Goal: Transaction & Acquisition: Download file/media

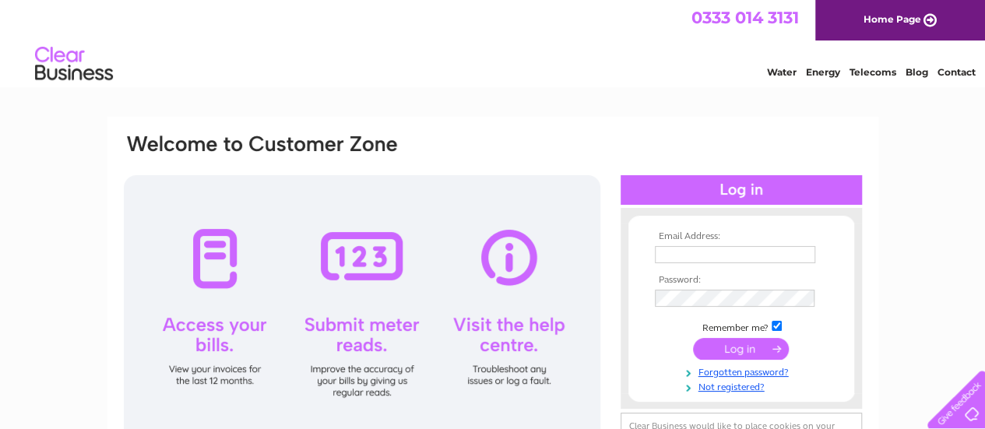
click at [675, 257] on input "text" at bounding box center [735, 254] width 160 height 17
type input "vngmegamart@gmail.com"
click at [730, 346] on input "submit" at bounding box center [741, 349] width 96 height 22
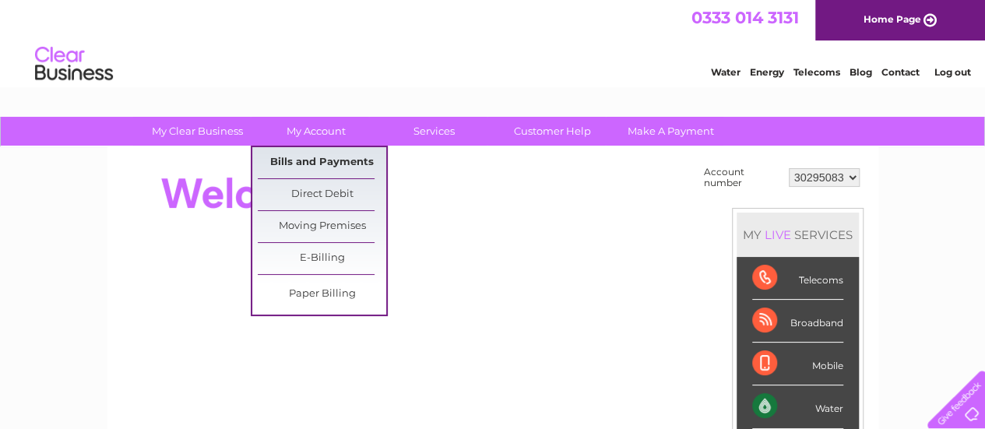
click at [314, 170] on link "Bills and Payments" at bounding box center [322, 162] width 128 height 31
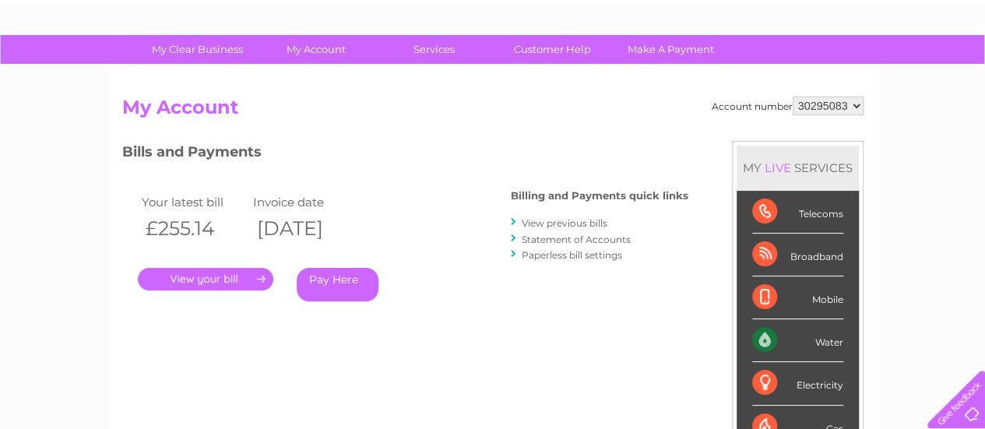
scroll to position [85, 0]
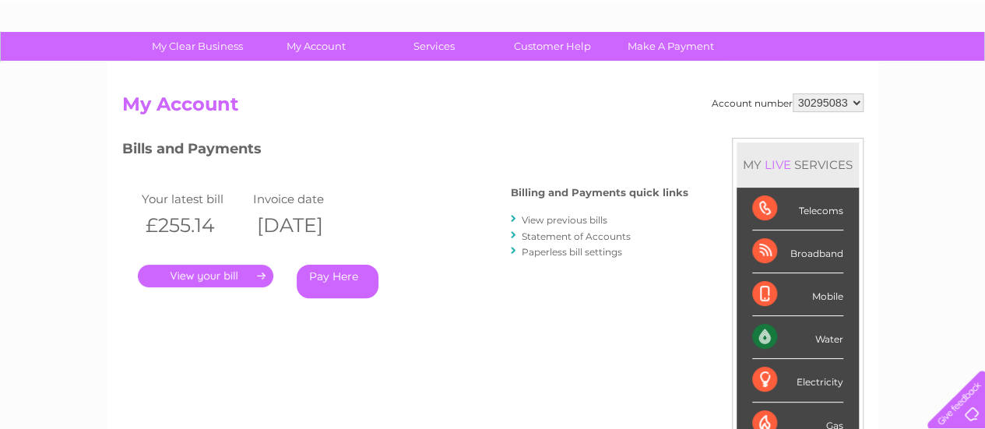
click at [560, 222] on link "View previous bills" at bounding box center [564, 220] width 86 height 12
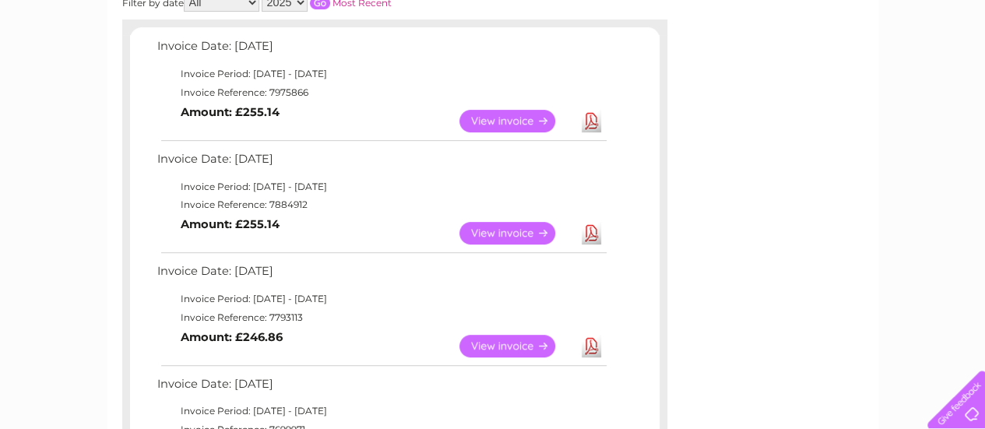
scroll to position [257, 0]
click at [587, 236] on link "Download" at bounding box center [590, 232] width 19 height 23
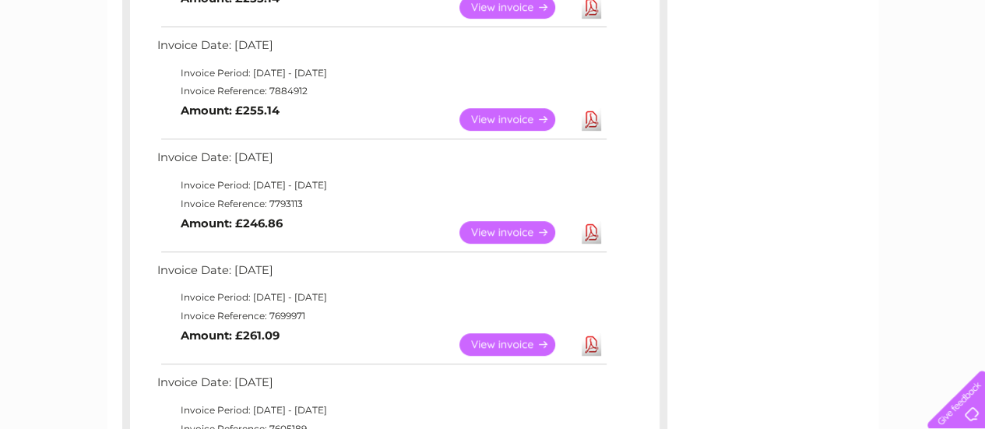
scroll to position [374, 0]
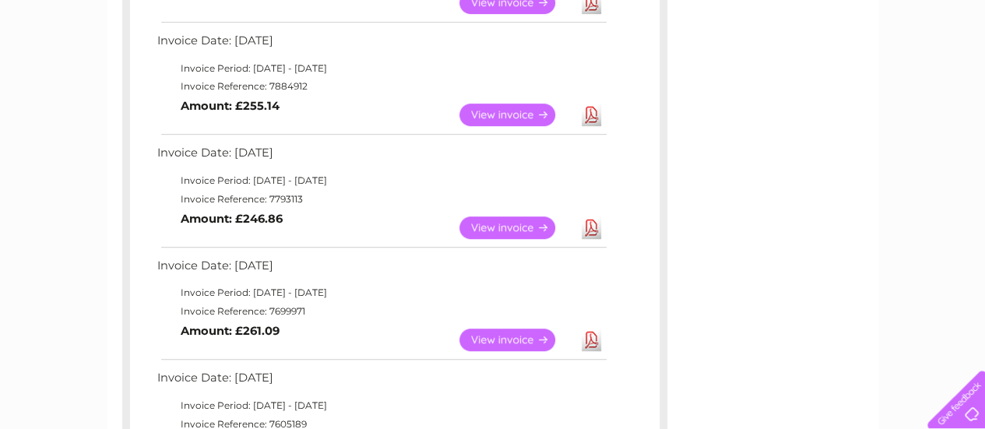
click at [503, 223] on link "View" at bounding box center [516, 227] width 114 height 23
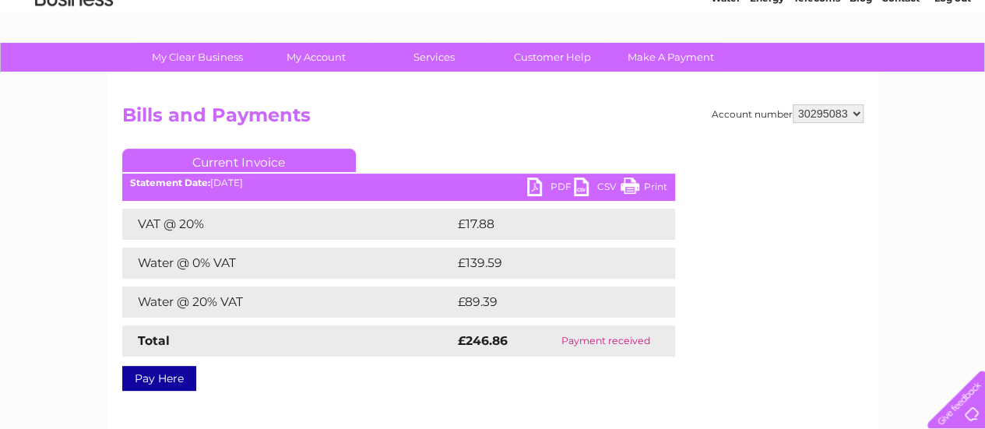
scroll to position [72, 0]
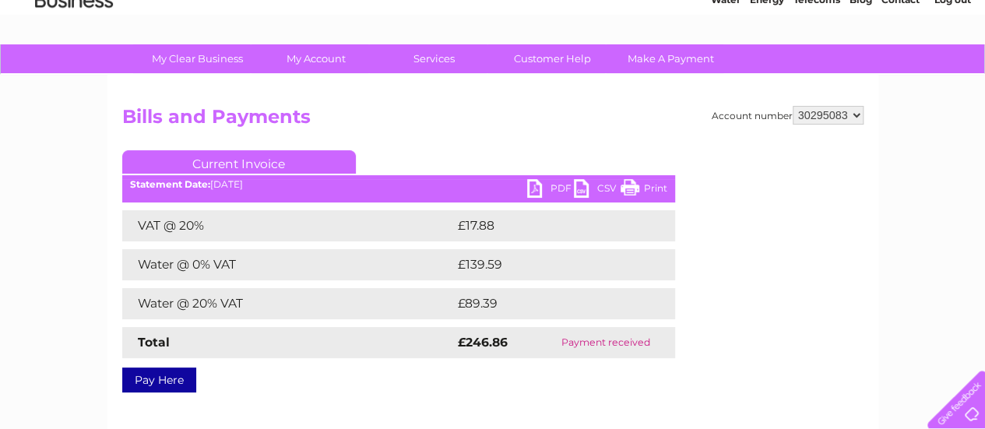
click at [542, 186] on link "PDF" at bounding box center [550, 190] width 47 height 23
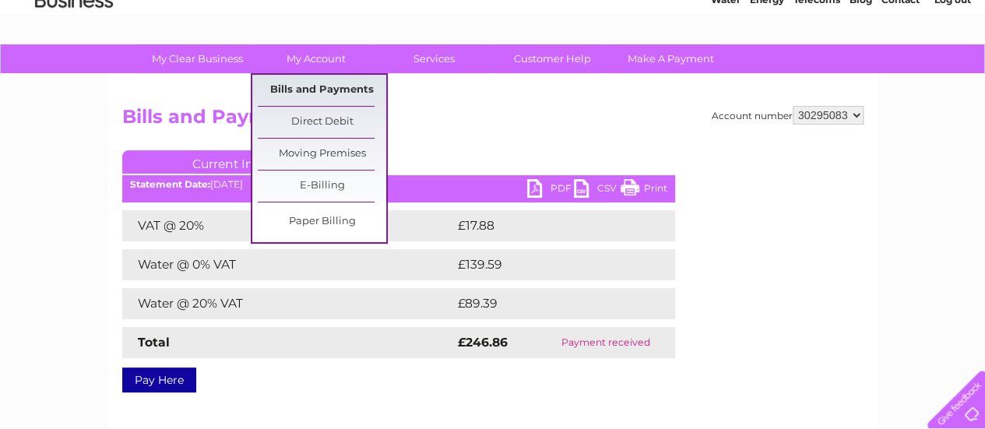
click at [321, 84] on link "Bills and Payments" at bounding box center [322, 90] width 128 height 31
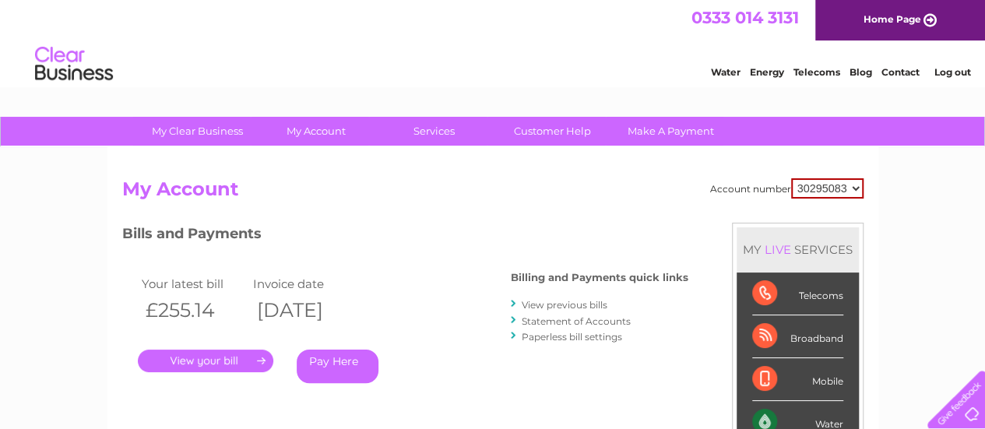
click at [567, 300] on link "View previous bills" at bounding box center [564, 305] width 86 height 12
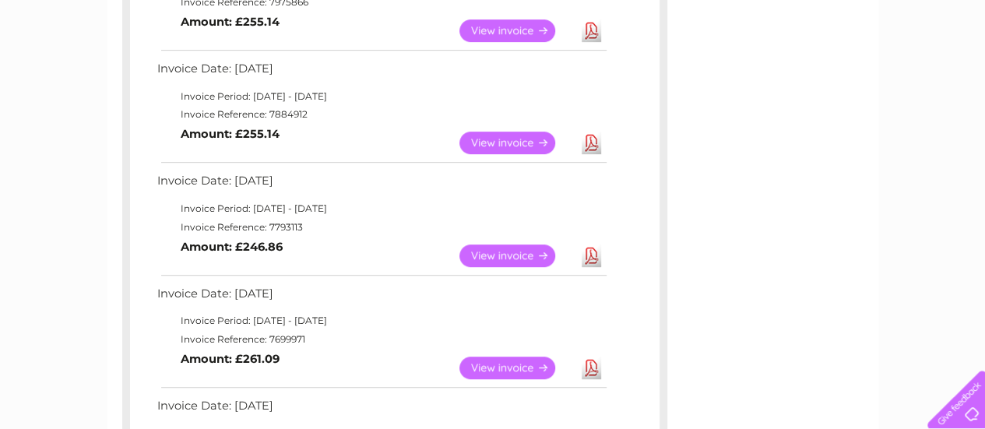
scroll to position [353, 0]
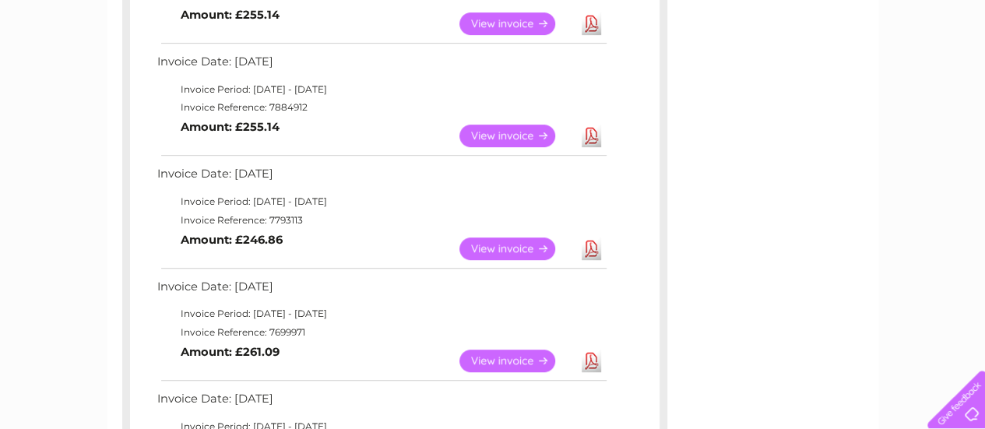
click at [587, 357] on link "Download" at bounding box center [590, 360] width 19 height 23
